Goal: Obtain resource: Download file/media

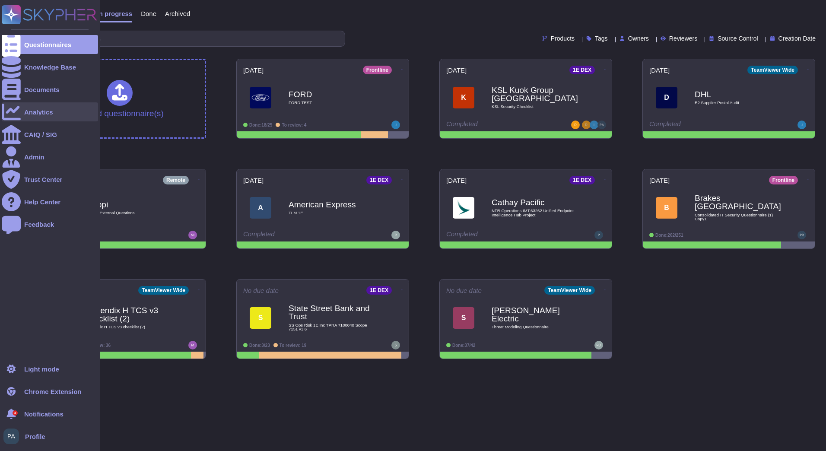
click at [41, 109] on div "Analytics" at bounding box center [38, 112] width 29 height 6
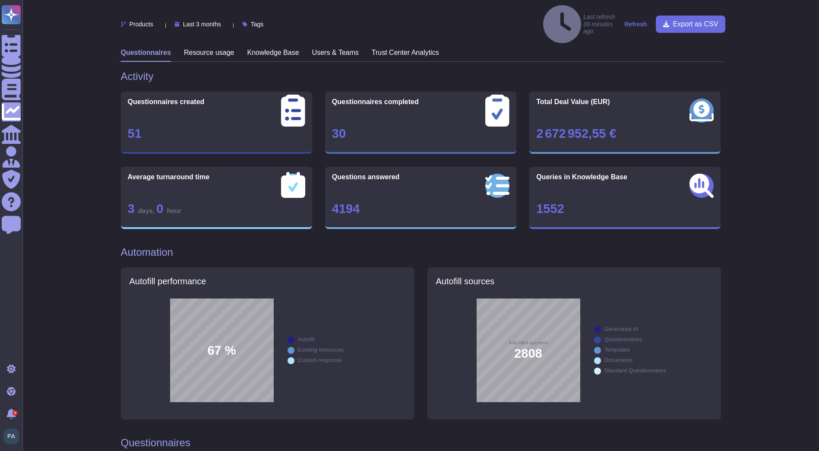
click at [220, 21] on span "Last 3 months" at bounding box center [202, 24] width 38 height 6
click at [208, 97] on span "Last 12 months" at bounding box center [213, 99] width 44 height 8
click at [386, 48] on h3 "Trust Center Analytics" at bounding box center [405, 52] width 67 height 8
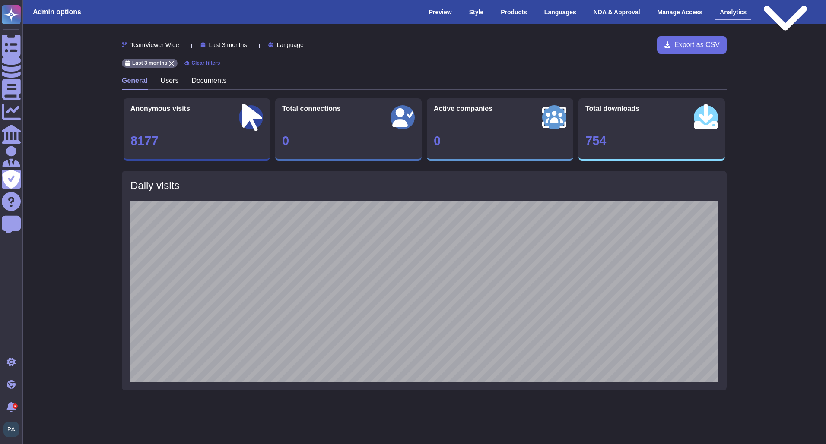
click at [243, 47] on span "Last 3 months" at bounding box center [228, 45] width 38 height 6
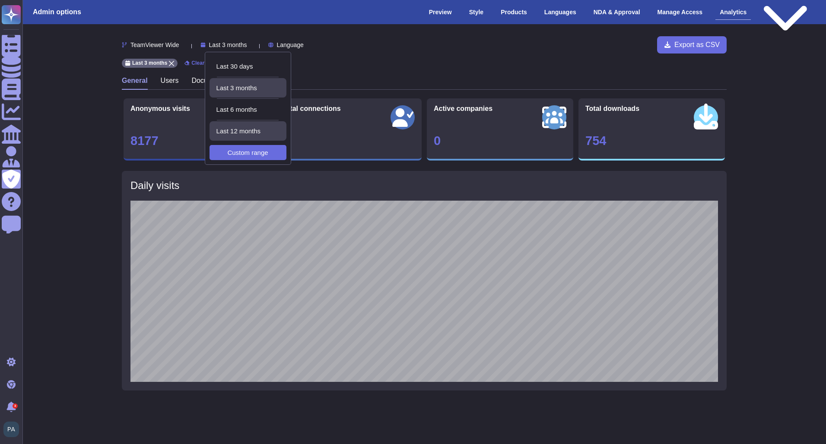
click at [253, 127] on span "Last 12 months" at bounding box center [238, 131] width 44 height 8
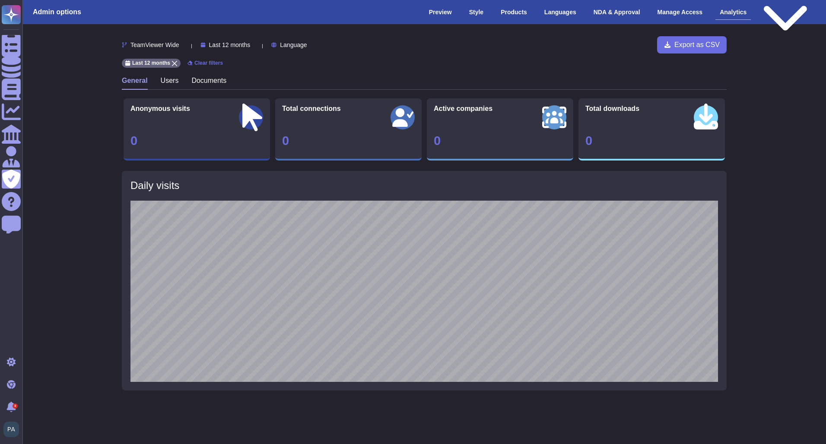
click at [183, 45] on icon at bounding box center [183, 45] width 0 height 0
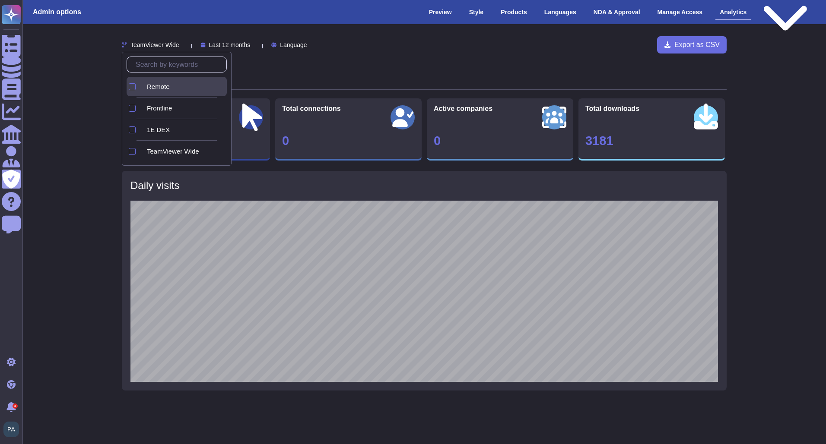
click at [136, 86] on div "Remote" at bounding box center [177, 86] width 100 height 19
click at [135, 106] on div at bounding box center [132, 108] width 7 height 7
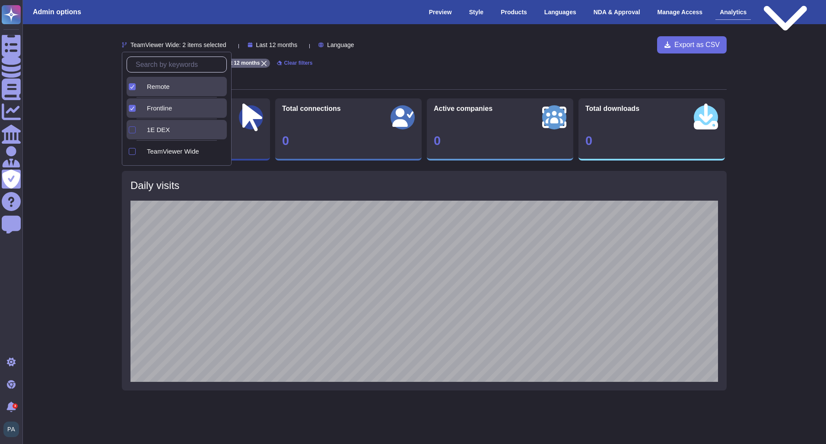
click at [131, 132] on div at bounding box center [132, 130] width 7 height 7
click at [130, 154] on div at bounding box center [132, 151] width 7 height 7
click at [91, 180] on div "TeamViewer Wide: 4 items selected Last 12 months Language Export as CSV Remote …" at bounding box center [424, 224] width 817 height 401
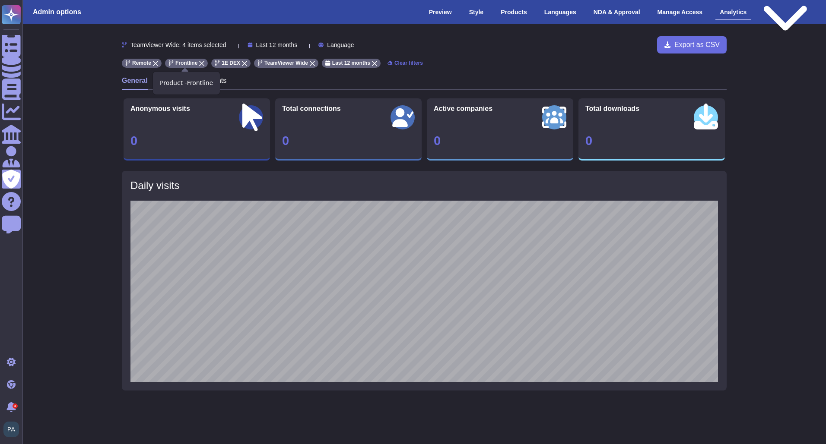
click at [201, 63] on icon at bounding box center [201, 63] width 5 height 5
click at [196, 63] on icon at bounding box center [198, 63] width 5 height 5
click at [155, 65] on icon at bounding box center [155, 63] width 5 height 5
click at [180, 63] on icon at bounding box center [179, 63] width 5 height 5
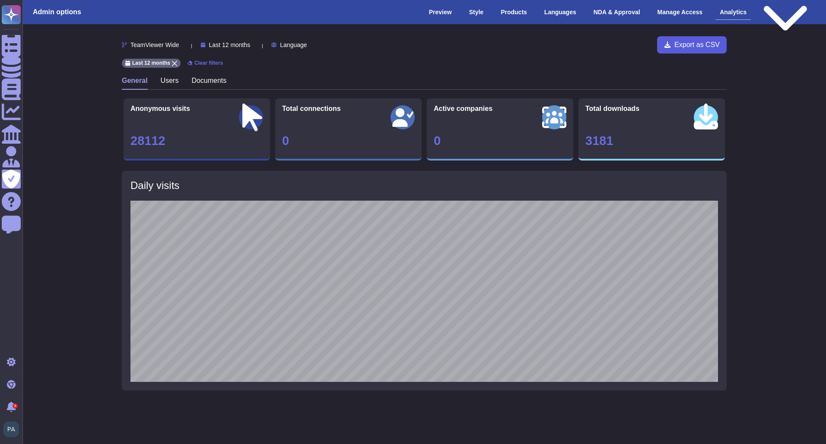
click at [676, 39] on button "Export as CSV" at bounding box center [692, 44] width 70 height 17
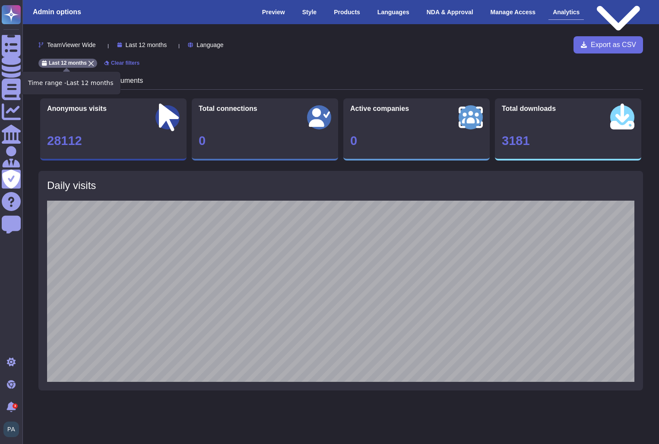
click at [80, 60] on span "Last 12 months" at bounding box center [68, 62] width 38 height 5
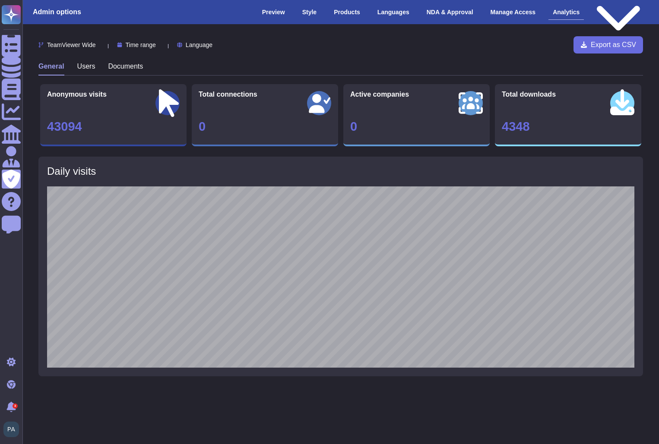
click at [144, 44] on span "Time range" at bounding box center [141, 45] width 30 height 6
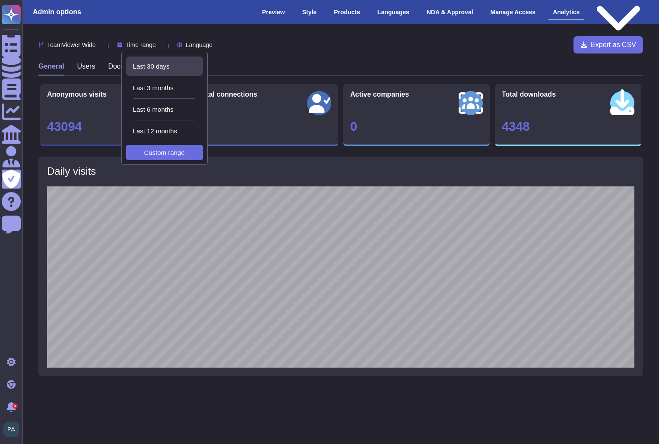
click at [146, 67] on span "Last 30 days" at bounding box center [151, 67] width 37 height 8
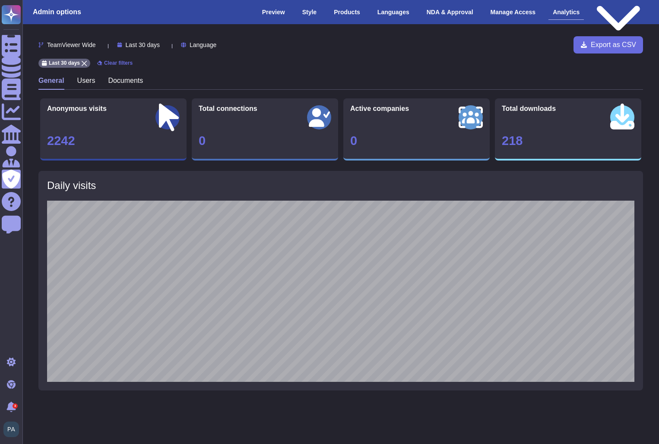
click at [160, 45] on span "Last 30 days" at bounding box center [143, 45] width 34 height 6
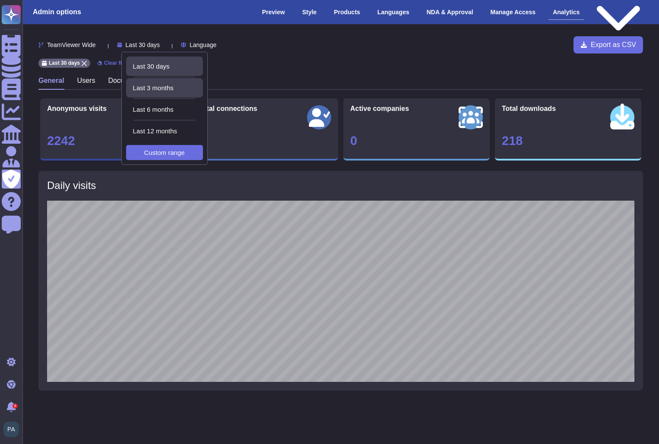
click at [143, 92] on div "Last 3 months" at bounding box center [164, 87] width 77 height 19
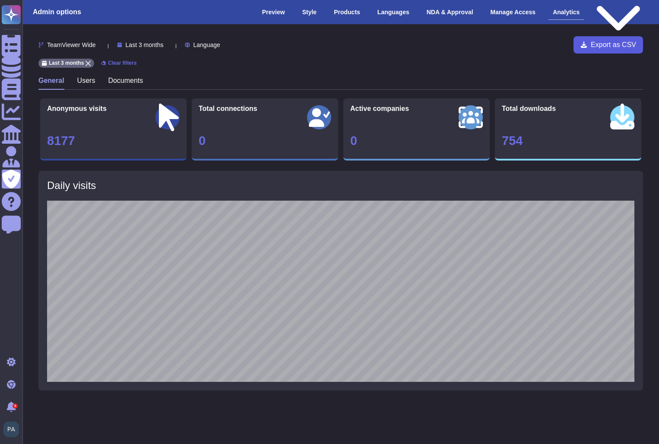
click at [598, 45] on span "Export as CSV" at bounding box center [613, 44] width 45 height 7
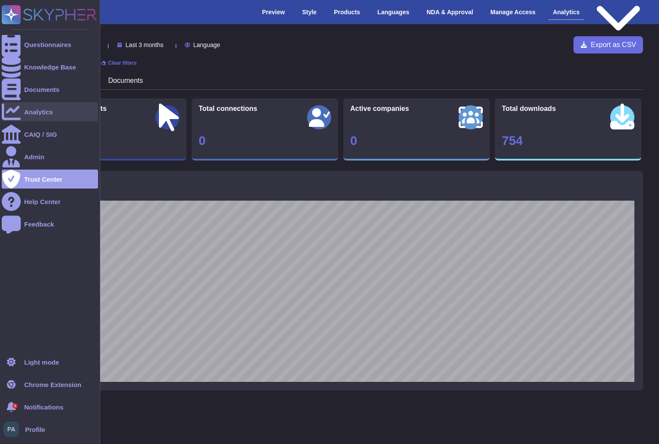
click at [59, 106] on div "Analytics" at bounding box center [50, 111] width 96 height 19
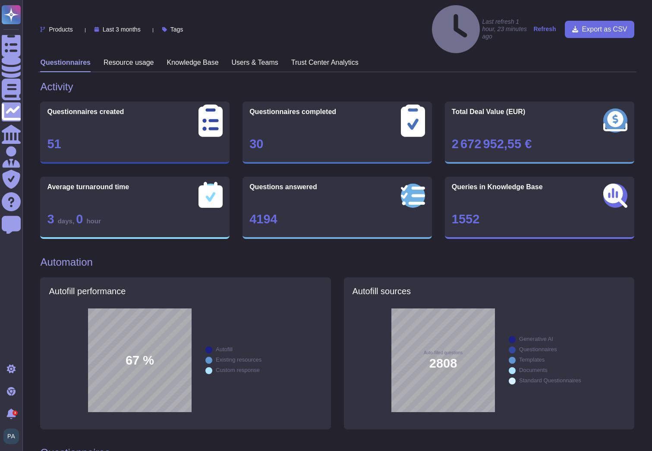
click at [179, 58] on h3 "Knowledge Base" at bounding box center [193, 62] width 52 height 8
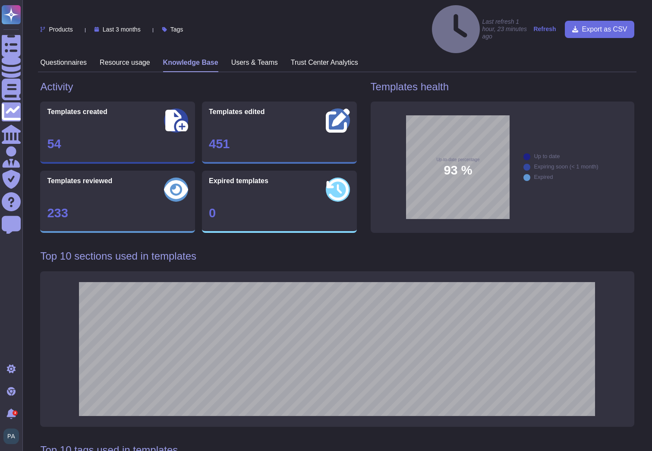
click at [144, 29] on icon at bounding box center [144, 29] width 0 height 0
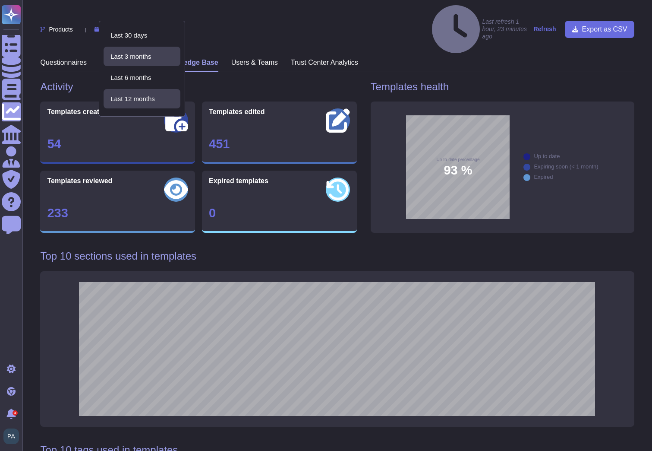
click at [167, 96] on div "Last 12 months" at bounding box center [144, 99] width 66 height 8
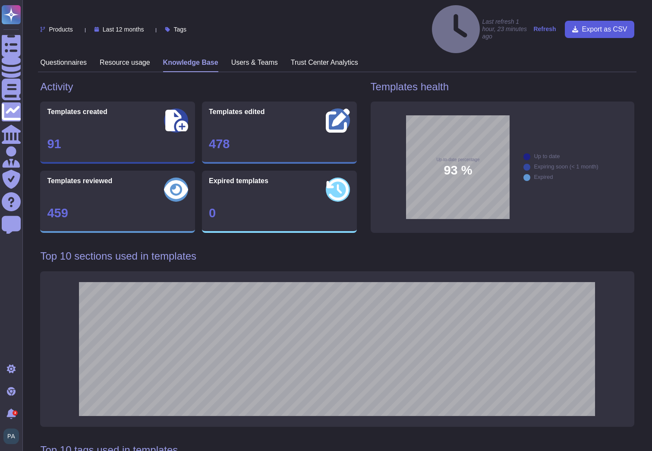
click at [597, 26] on span "Export as CSV" at bounding box center [605, 29] width 45 height 7
